Goal: Task Accomplishment & Management: Manage account settings

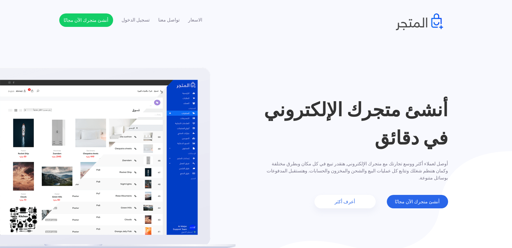
scroll to position [6, 0]
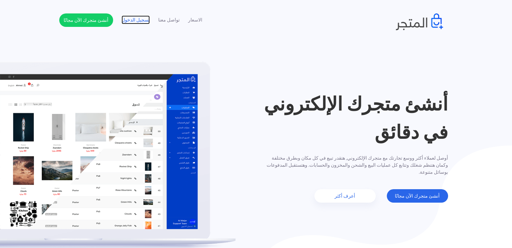
click at [130, 21] on link "تسجيل الدخول" at bounding box center [135, 19] width 28 height 7
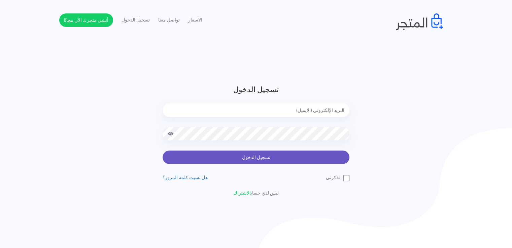
type input "xp.switch99@gmail.com"
click at [295, 159] on button "تسجيل الدخول" at bounding box center [255, 157] width 187 height 13
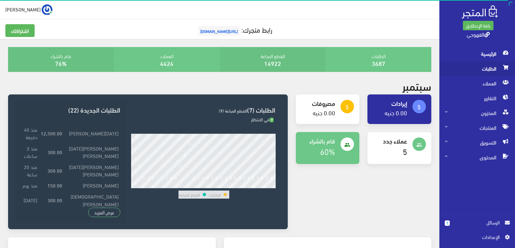
click at [489, 66] on span "الطلبات" at bounding box center [477, 68] width 65 height 15
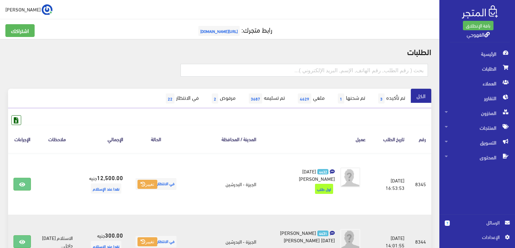
click at [283, 232] on link "4431 محمد رمضان عبدالشافي ابراهيم" at bounding box center [303, 236] width 62 height 15
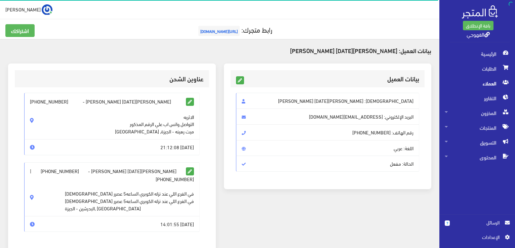
click at [240, 68] on div "بيانات العميل الإسم: محمد رمضان عبدالشافي ابراهيم البريد اﻹلكتروني: mohh226600@…" at bounding box center [328, 127] width 208 height 126
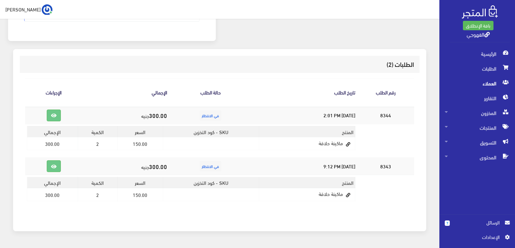
scroll to position [222, 0]
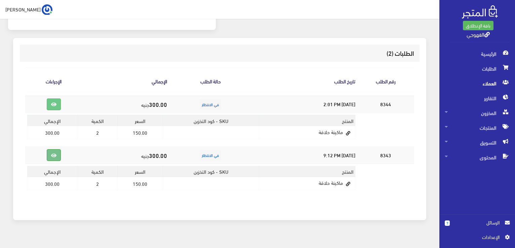
click at [51, 151] on link at bounding box center [54, 155] width 14 height 12
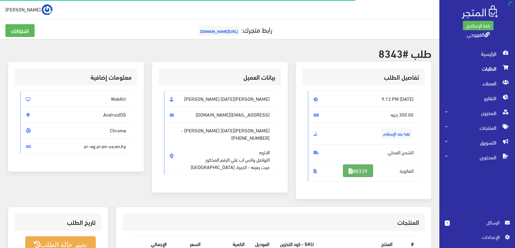
click at [358, 170] on link "#8339" at bounding box center [358, 170] width 30 height 13
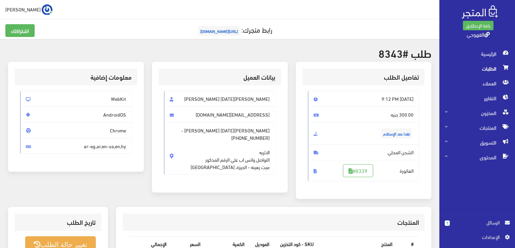
click at [479, 71] on span "الطلبات" at bounding box center [477, 68] width 65 height 15
click at [470, 220] on span "الرسائل" at bounding box center [477, 222] width 44 height 7
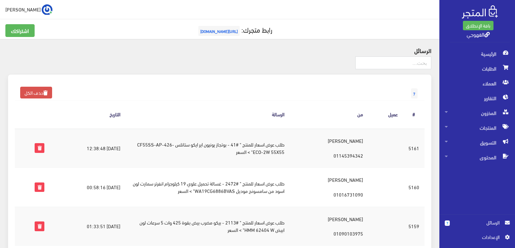
drag, startPoint x: 212, startPoint y: 144, endPoint x: 246, endPoint y: 154, distance: 34.7
click at [246, 154] on td "طلب عرض اسعار للمنتج " #41 - بوتجاز يونيون اير ايكو ستانلس CF55SS-AP-426-ECO-2W…" at bounding box center [208, 147] width 164 height 39
click at [236, 88] on div "7 حذف الكل" at bounding box center [220, 86] width 410 height 11
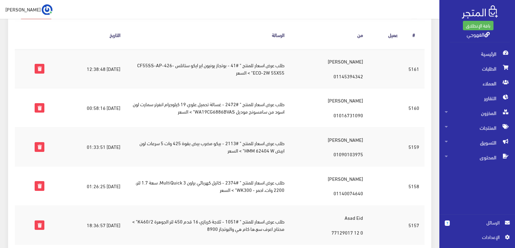
scroll to position [66, 0]
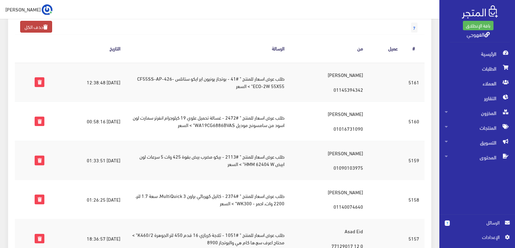
click at [43, 28] on link "حذف الكل" at bounding box center [36, 27] width 32 height 12
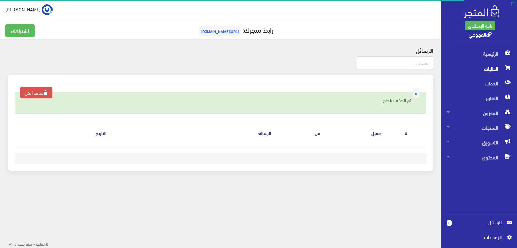
click at [480, 69] on span "الطلبات" at bounding box center [478, 68] width 65 height 15
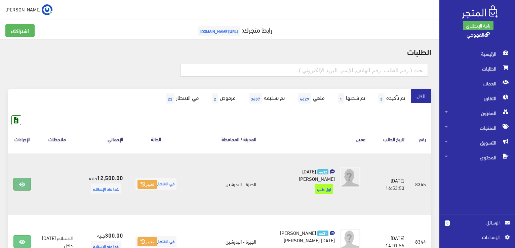
click at [24, 182] on icon at bounding box center [22, 184] width 6 height 5
